Goal: Task Accomplishment & Management: Complete application form

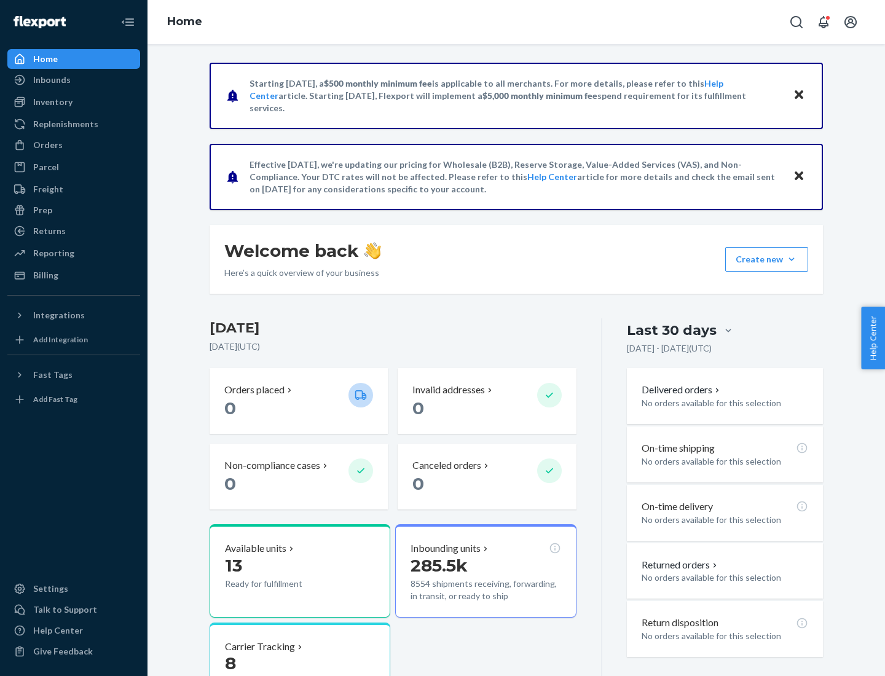
click at [792, 259] on button "Create new Create new inbound Create new order Create new product" at bounding box center [766, 259] width 83 height 25
click at [74, 80] on div "Inbounds" at bounding box center [74, 79] width 130 height 17
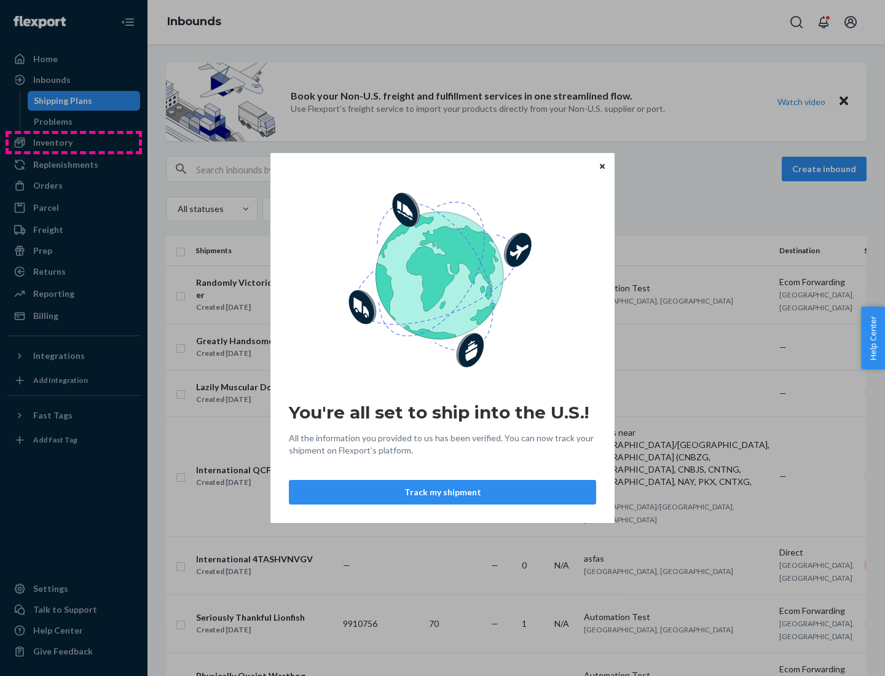
click at [74, 143] on div "You're all set to ship into the U.S.! All the information you provided to us ha…" at bounding box center [442, 338] width 885 height 676
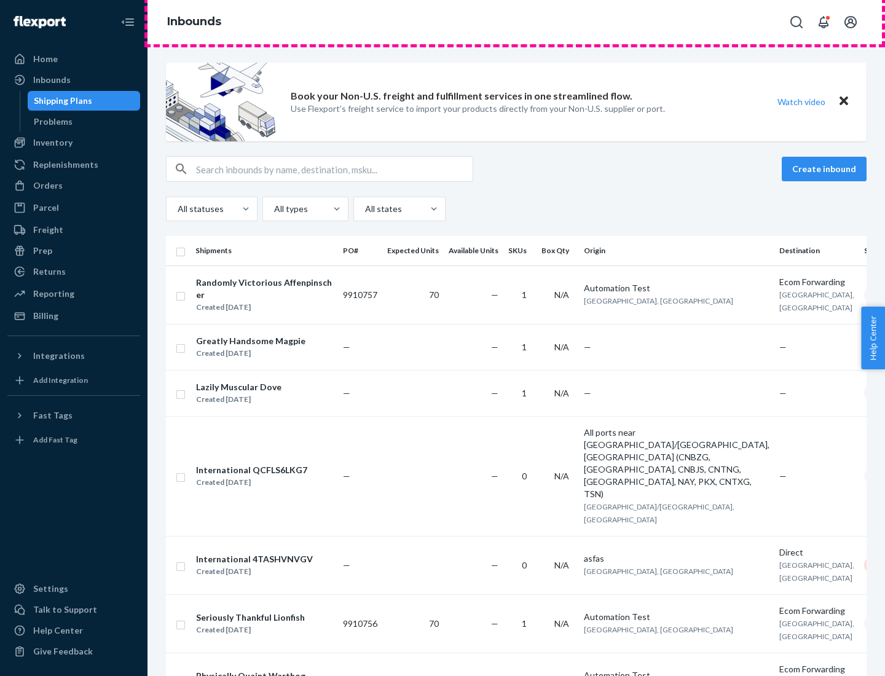
click at [516, 22] on div "Inbounds" at bounding box center [515, 22] width 737 height 44
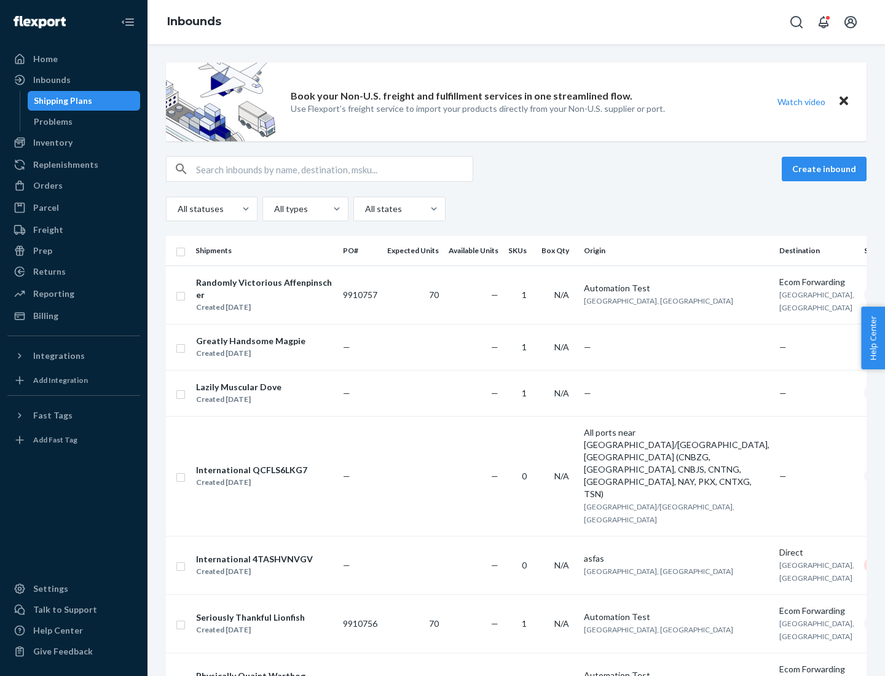
click at [516, 209] on div "All statuses All types All states" at bounding box center [516, 209] width 701 height 25
click at [61, 101] on div "Shipping Plans" at bounding box center [63, 101] width 58 height 12
click at [826, 169] on button "Create inbound" at bounding box center [824, 169] width 85 height 25
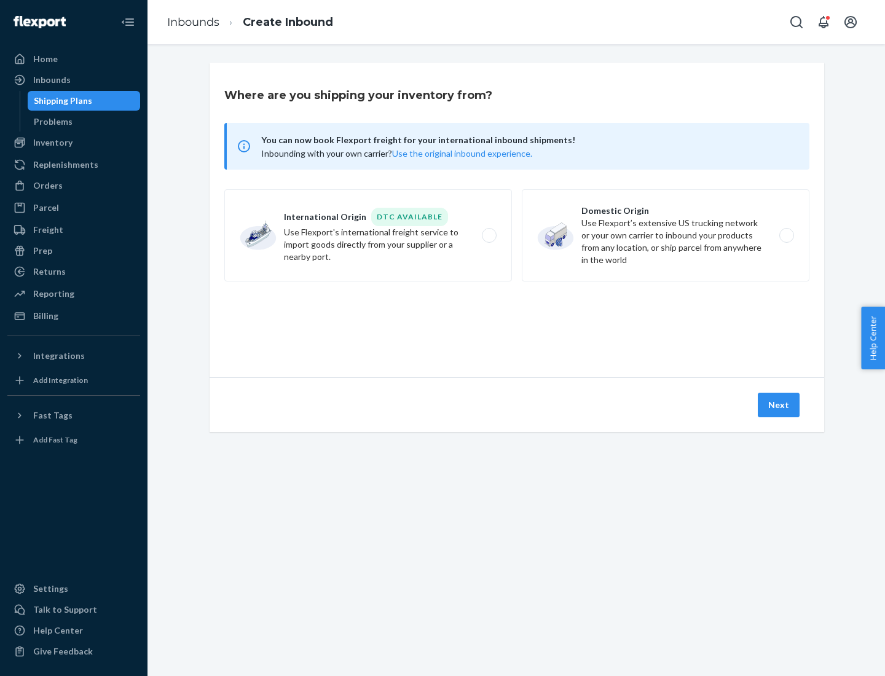
click at [368, 235] on label "International Origin DTC Available Use Flexport's international freight service…" at bounding box center [368, 235] width 288 height 92
click at [489, 235] on input "International Origin DTC Available Use Flexport's international freight service…" at bounding box center [493, 236] width 8 height 8
radio input "true"
click at [517, 321] on icon at bounding box center [516, 321] width 39 height 39
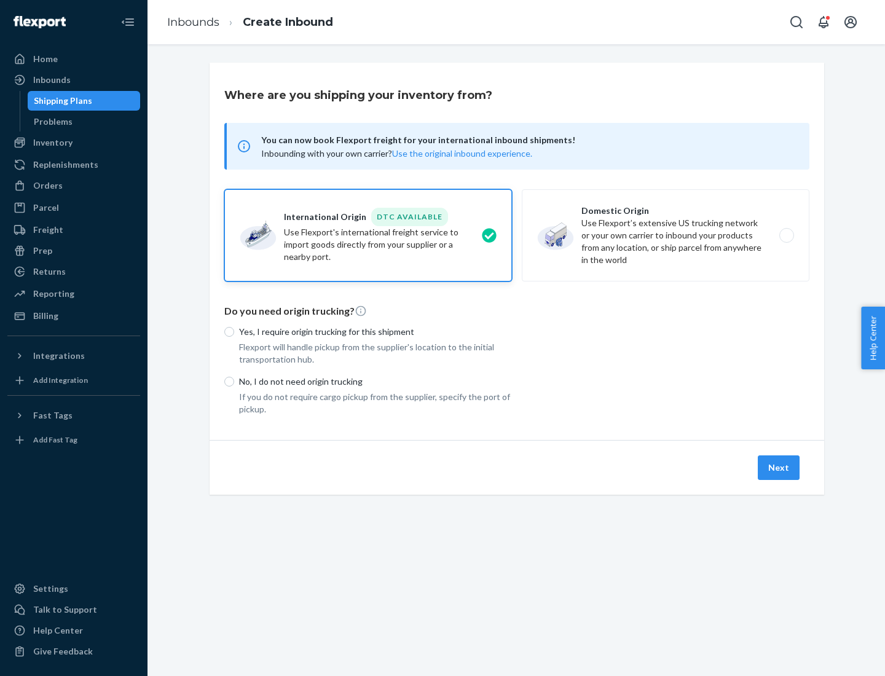
click at [375, 331] on p "Yes, I require origin trucking for this shipment" at bounding box center [375, 332] width 273 height 12
click at [234, 331] on input "Yes, I require origin trucking for this shipment" at bounding box center [229, 332] width 10 height 10
radio input "true"
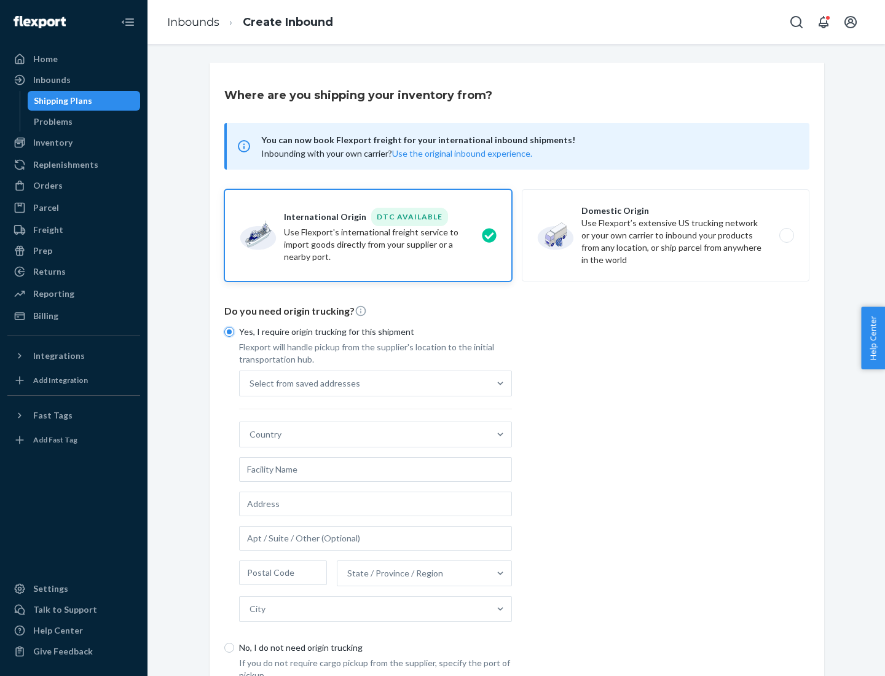
scroll to position [23, 0]
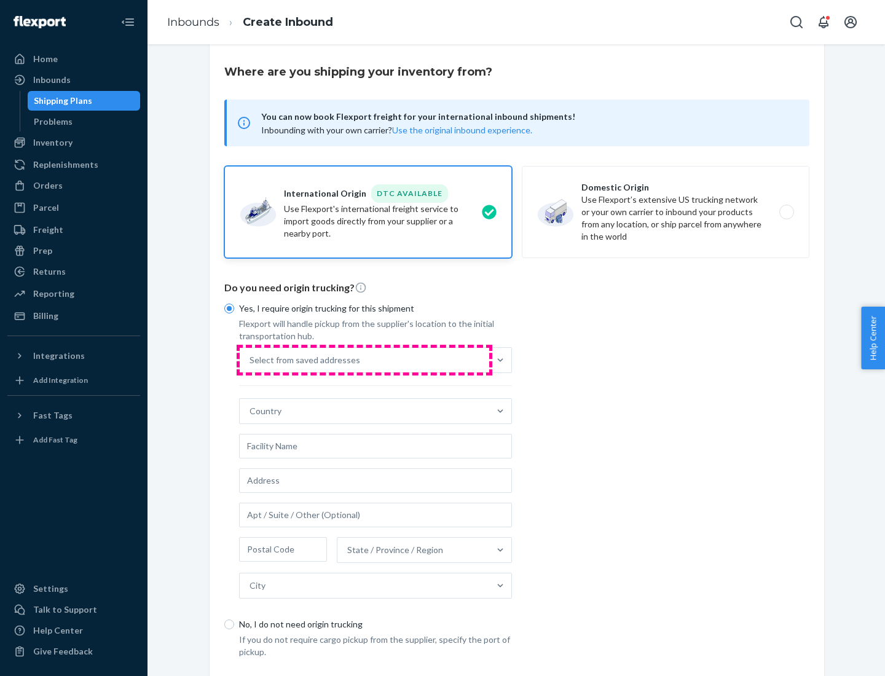
click at [364, 360] on div "Select from saved addresses" at bounding box center [365, 360] width 250 height 25
click at [251, 360] on input "Select from saved addresses" at bounding box center [250, 360] width 1 height 12
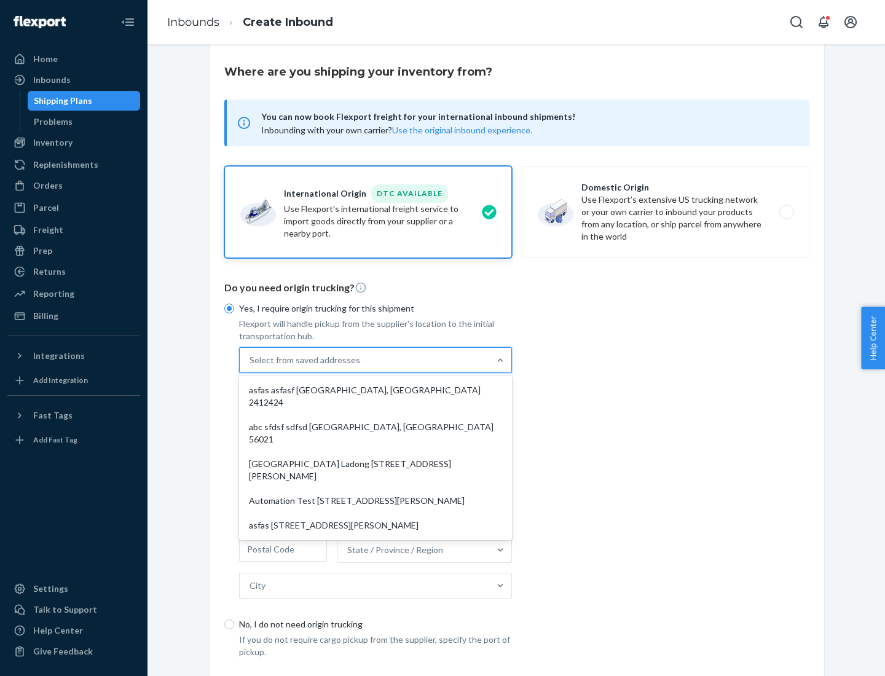
scroll to position [53, 0]
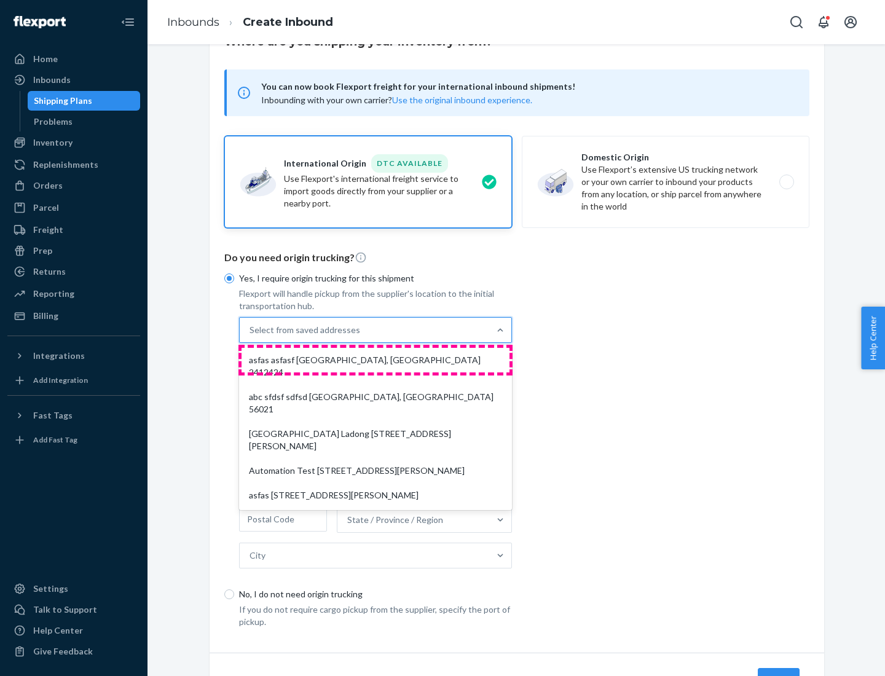
click at [375, 360] on div "asfas asfasf [GEOGRAPHIC_DATA], [GEOGRAPHIC_DATA] 2412424" at bounding box center [376, 366] width 268 height 37
click at [251, 336] on input "option asfas asfasf [GEOGRAPHIC_DATA], [GEOGRAPHIC_DATA] 2412424 focused, 1 of …" at bounding box center [250, 330] width 1 height 12
type input "asfas"
type input "asfasf"
type input "2412424"
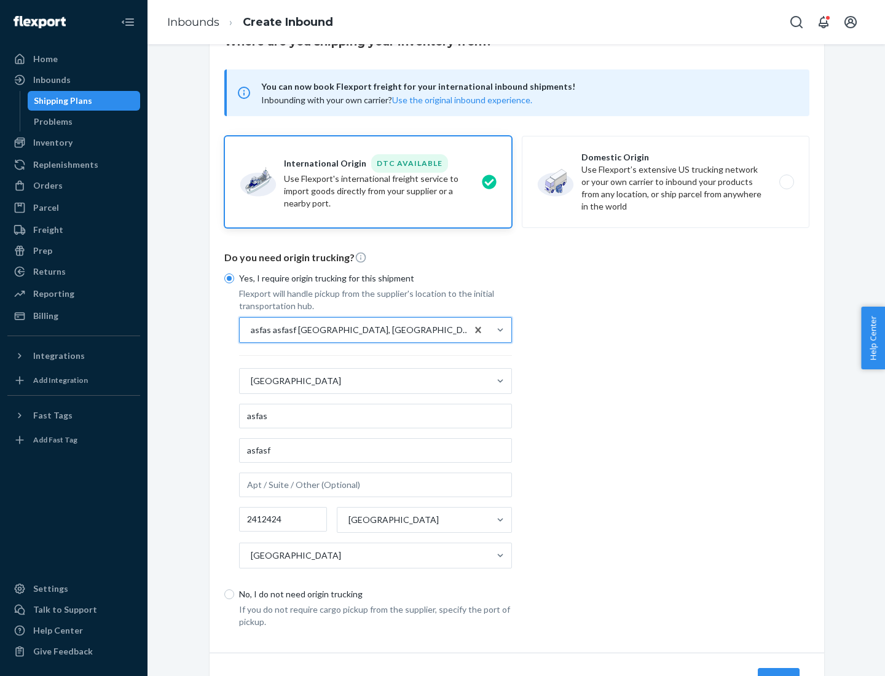
scroll to position [114, 0]
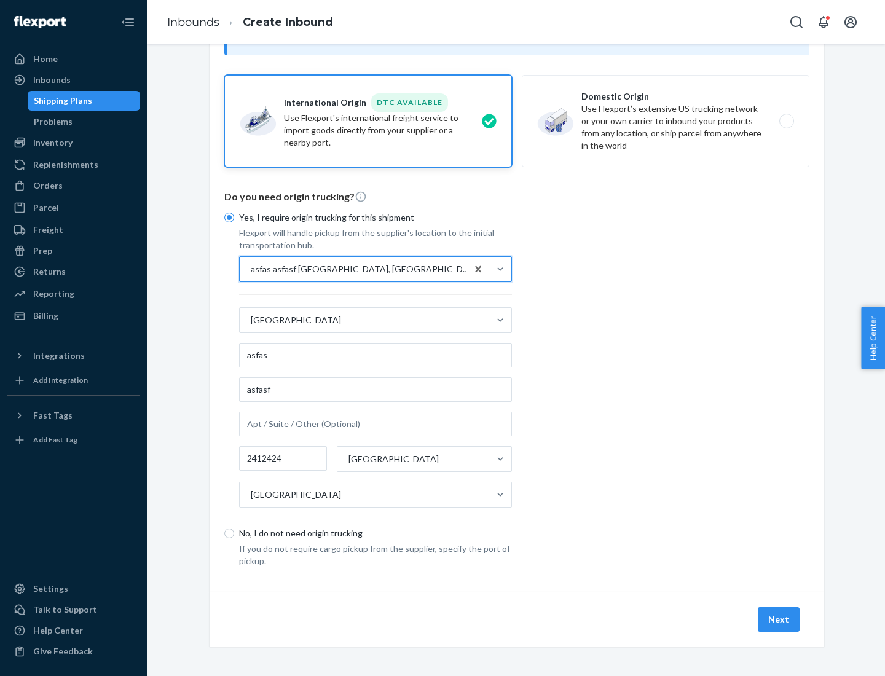
click at [779, 619] on button "Next" at bounding box center [779, 619] width 42 height 25
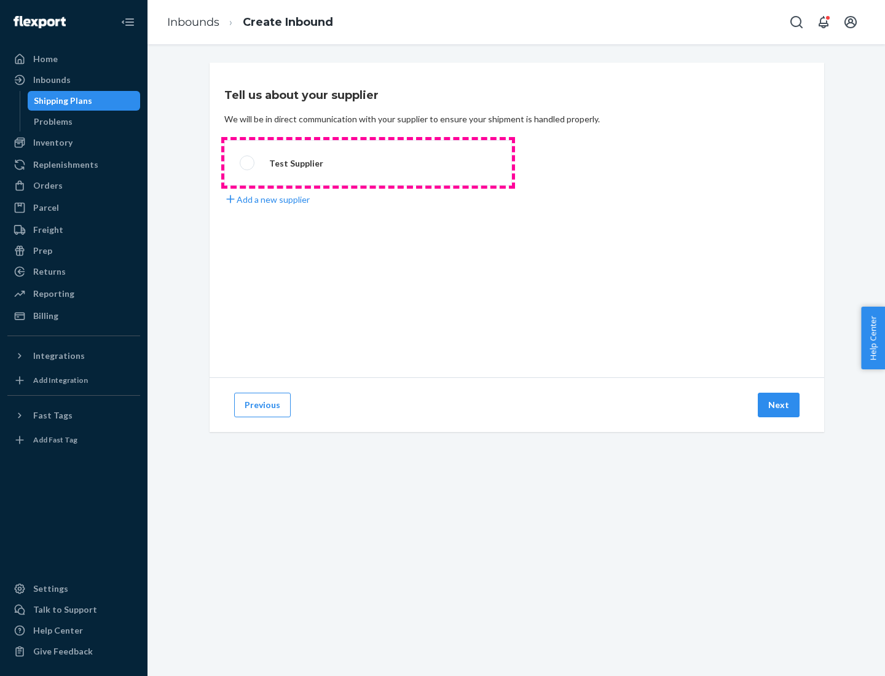
click at [368, 163] on label "Test Supplier" at bounding box center [368, 162] width 288 height 45
click at [248, 163] on input "Test Supplier" at bounding box center [244, 163] width 8 height 8
radio input "true"
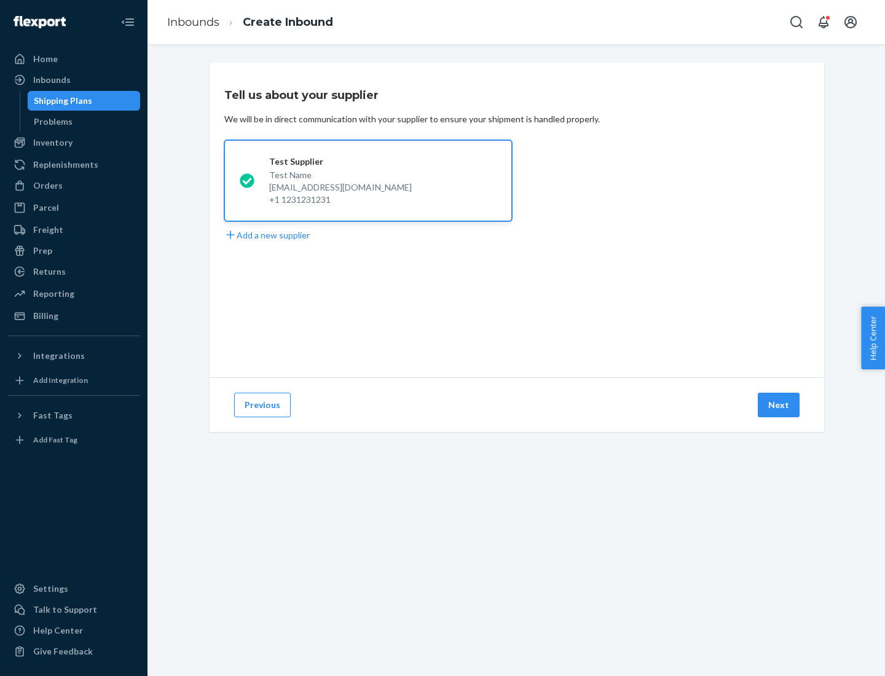
click at [779, 405] on button "Next" at bounding box center [779, 405] width 42 height 25
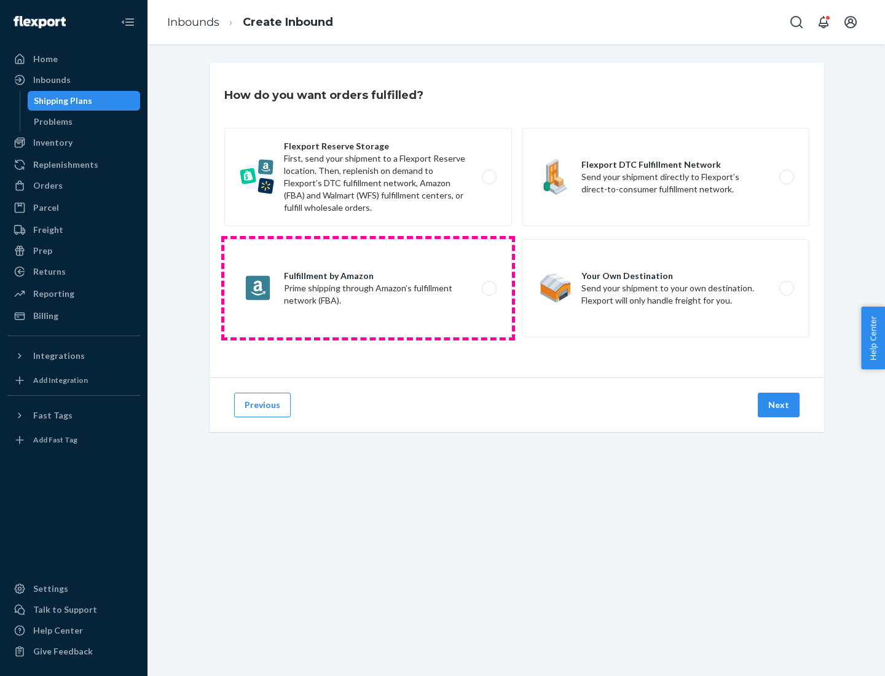
click at [368, 288] on label "Fulfillment by Amazon Prime shipping through Amazon’s fulfillment network (FBA)." at bounding box center [368, 288] width 288 height 98
click at [489, 288] on input "Fulfillment by Amazon Prime shipping through Amazon’s fulfillment network (FBA)." at bounding box center [493, 289] width 8 height 8
radio input "true"
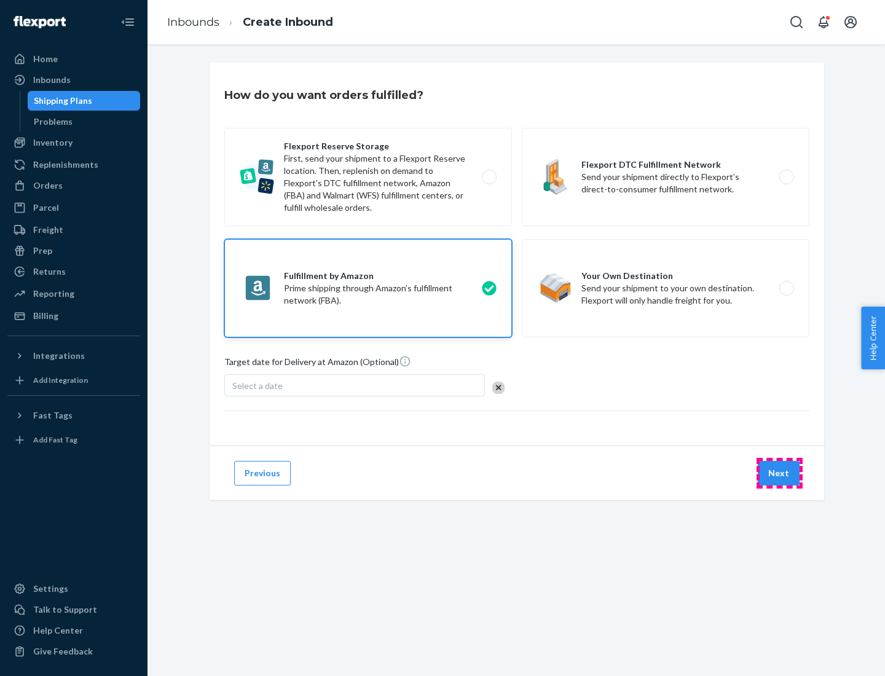
click at [779, 473] on button "Next" at bounding box center [779, 473] width 42 height 25
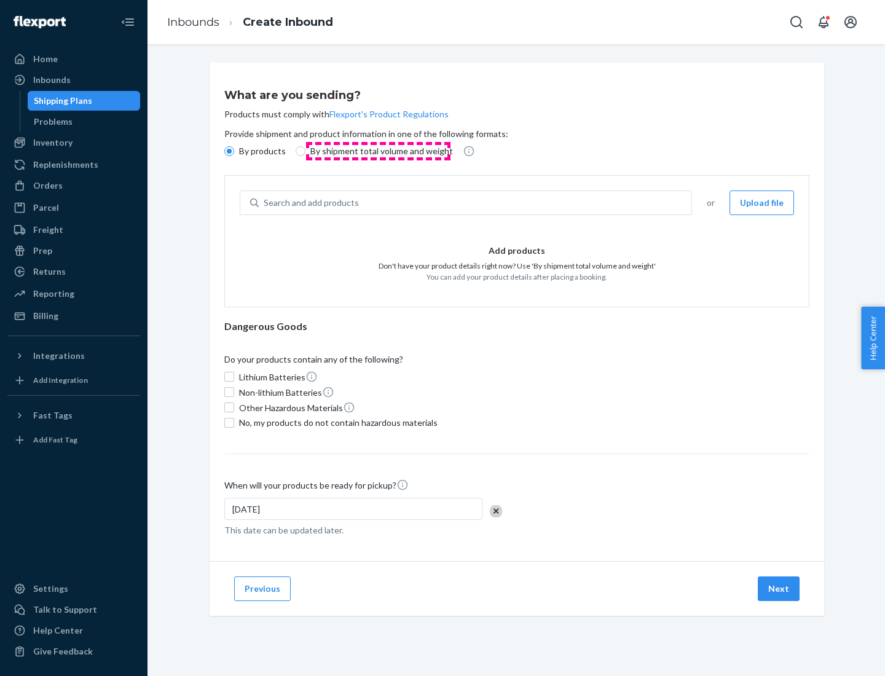
click at [378, 151] on p "By shipment total volume and weight" at bounding box center [381, 151] width 143 height 12
click at [305, 151] on input "By shipment total volume and weight" at bounding box center [301, 151] width 10 height 10
radio input "true"
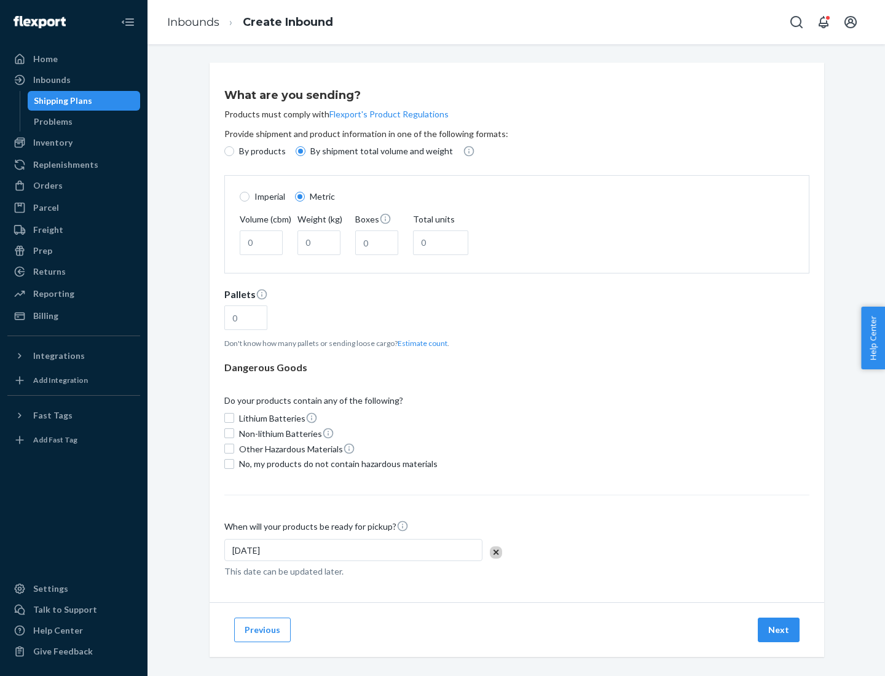
click at [261, 151] on p "By products" at bounding box center [262, 151] width 47 height 12
click at [234, 151] on input "By products" at bounding box center [229, 151] width 10 height 10
radio input "true"
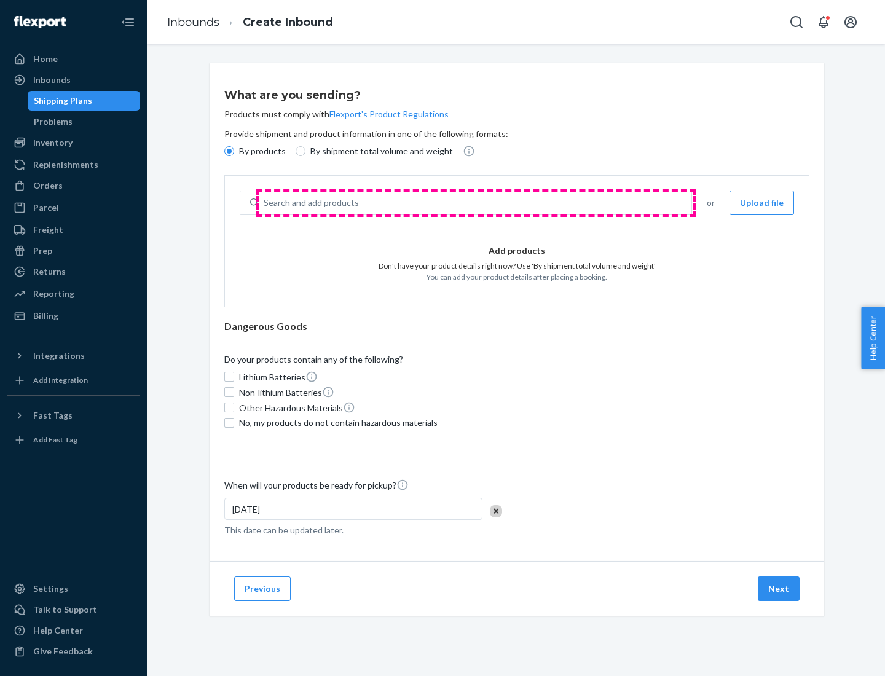
click at [476, 203] on div "Search and add products" at bounding box center [475, 203] width 433 height 22
click at [265, 203] on input "Search and add products" at bounding box center [264, 203] width 1 height 12
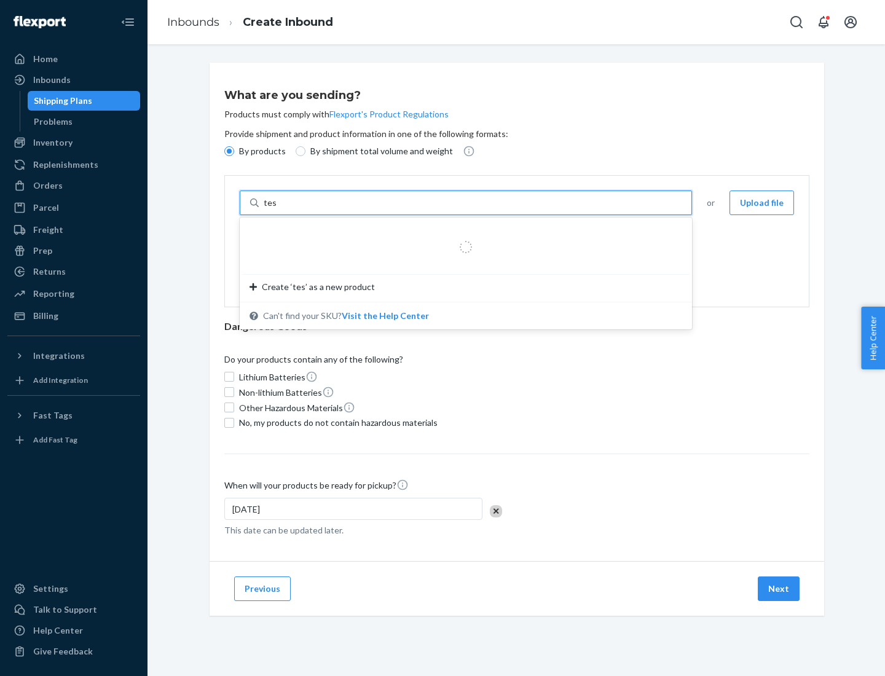
type input "test"
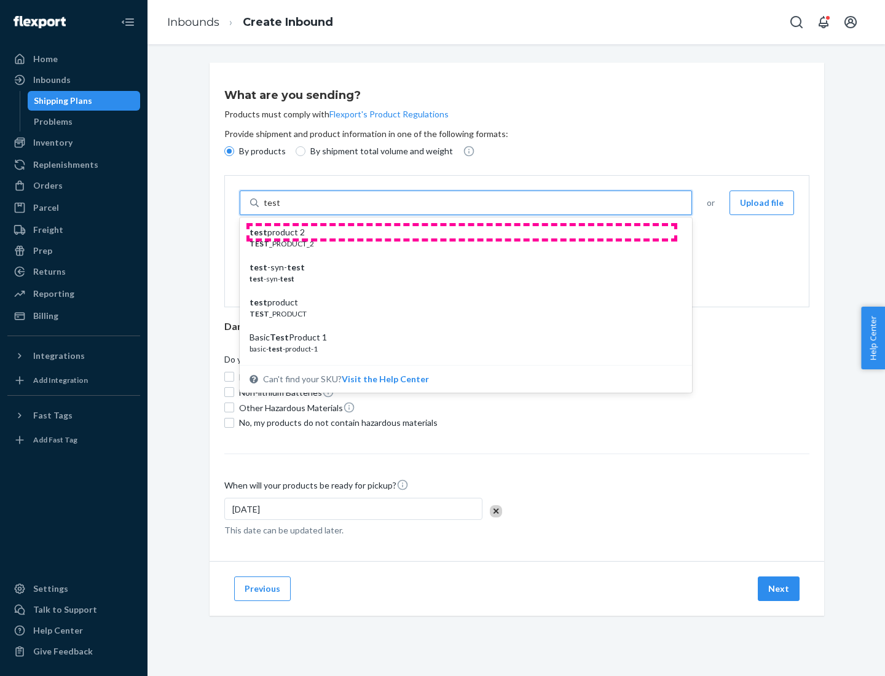
click at [462, 232] on div "test product 2" at bounding box center [461, 232] width 423 height 12
click at [280, 209] on input "test" at bounding box center [272, 203] width 16 height 12
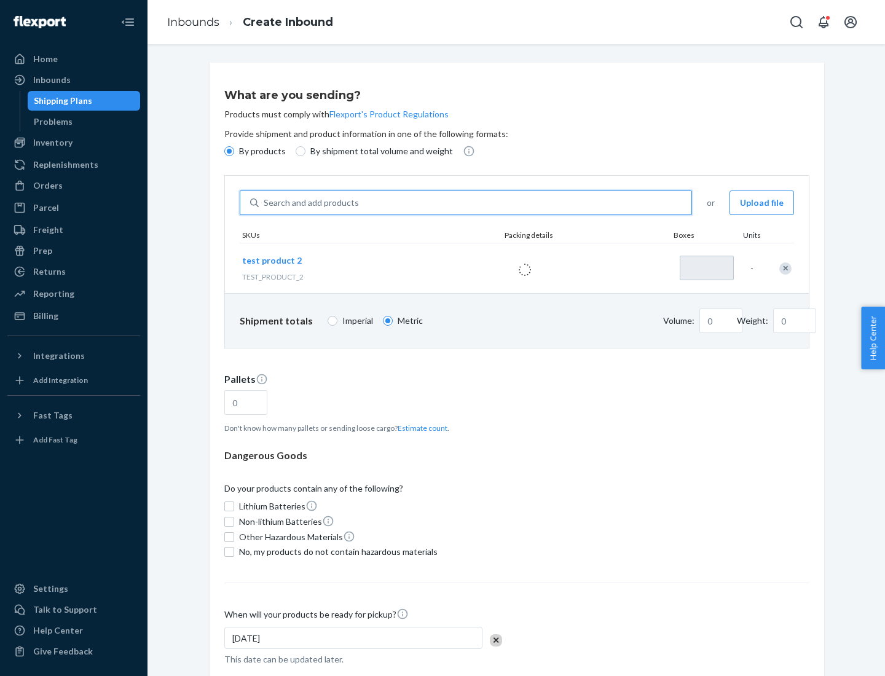
type input "1"
type input "0.02"
type input "22.23"
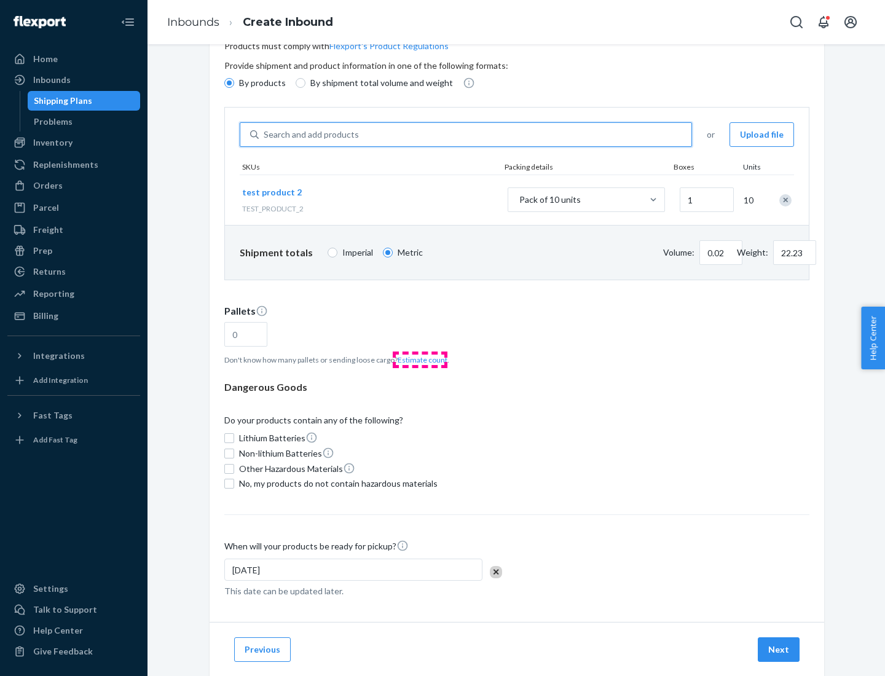
click at [420, 360] on button "Estimate count" at bounding box center [423, 360] width 50 height 10
type input "1"
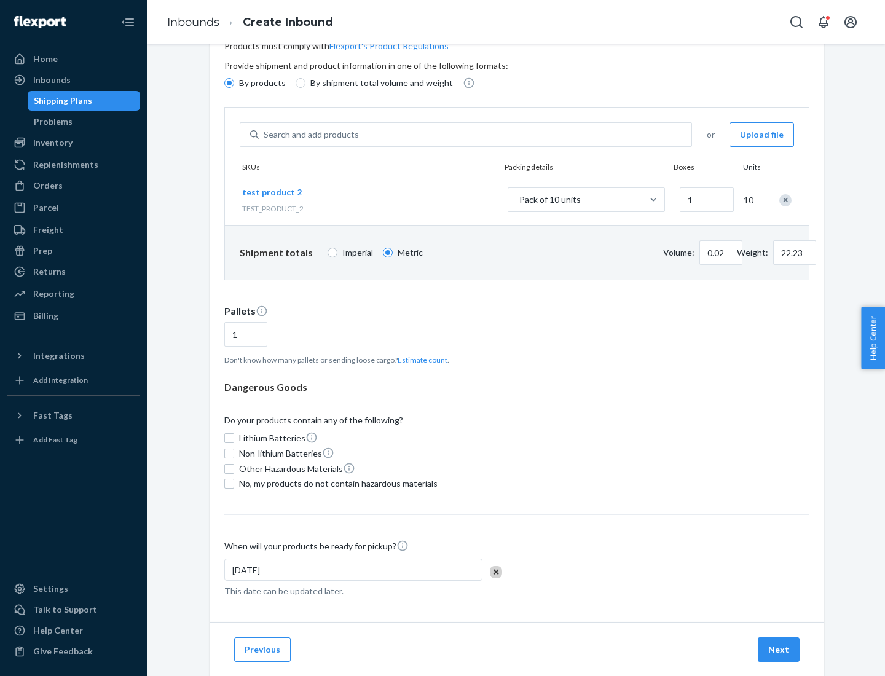
scroll to position [98, 0]
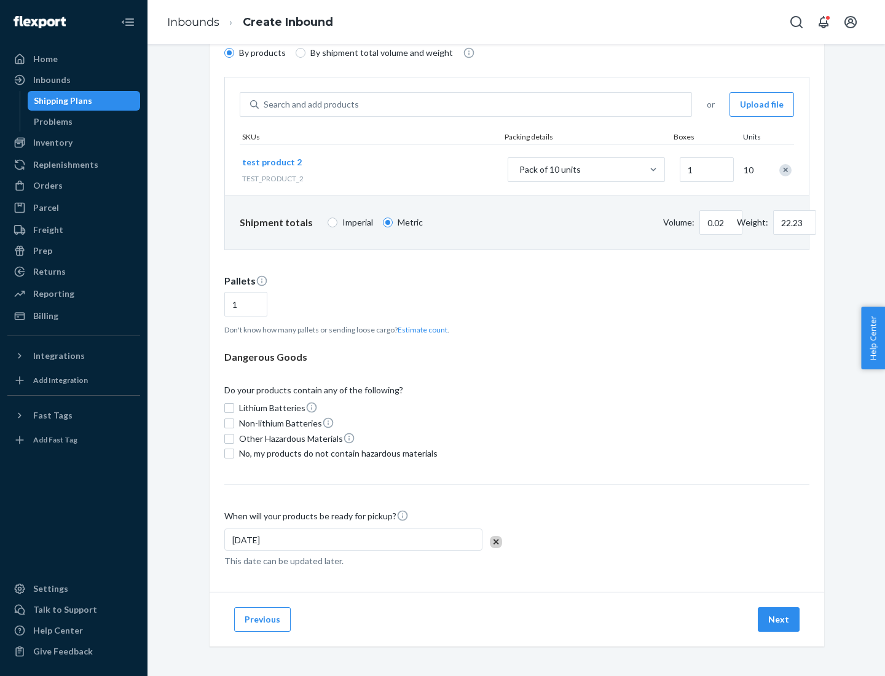
click at [336, 454] on span "No, my products do not contain hazardous materials" at bounding box center [338, 453] width 199 height 12
click at [234, 454] on input "No, my products do not contain hazardous materials" at bounding box center [229, 454] width 10 height 10
checkbox input "true"
click at [779, 619] on button "Next" at bounding box center [779, 619] width 42 height 25
